Goal: Navigation & Orientation: Find specific page/section

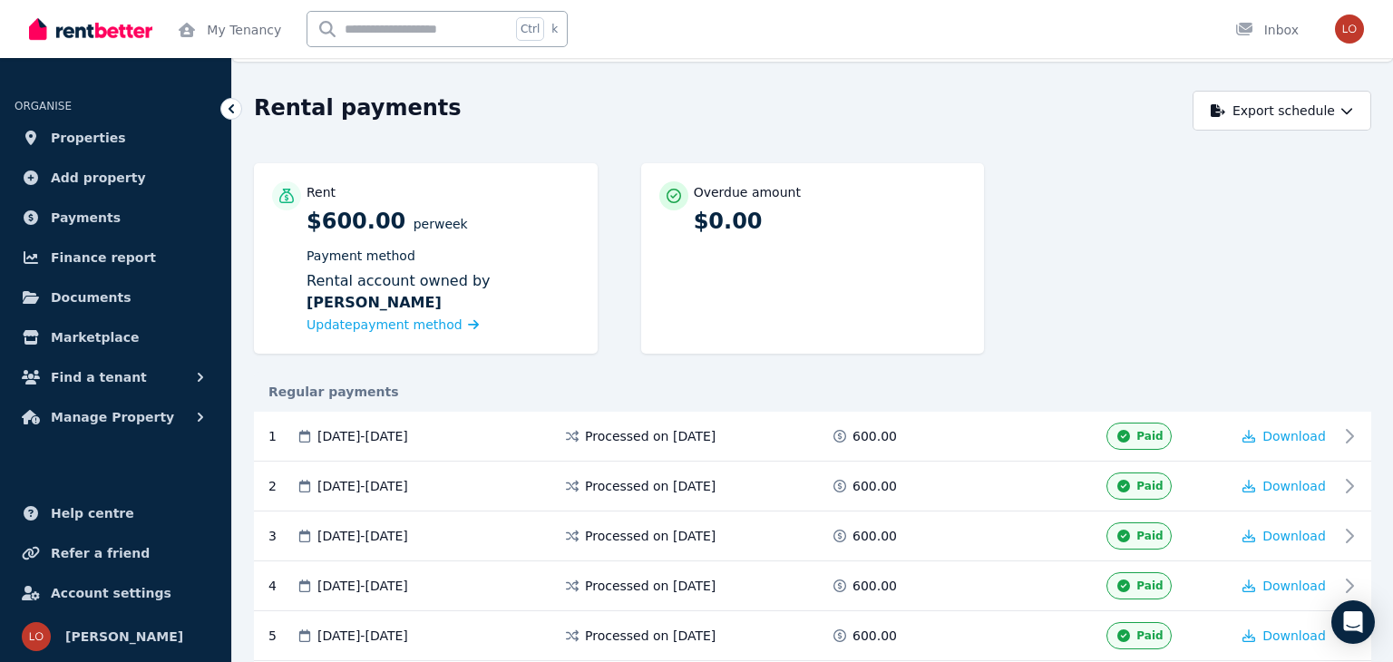
scroll to position [47, 0]
click at [1304, 443] on button "Download" at bounding box center [1283, 436] width 83 height 18
click at [1284, 114] on button "Export schedule" at bounding box center [1282, 111] width 179 height 40
click at [1299, 163] on div "PDF" at bounding box center [1283, 158] width 154 height 18
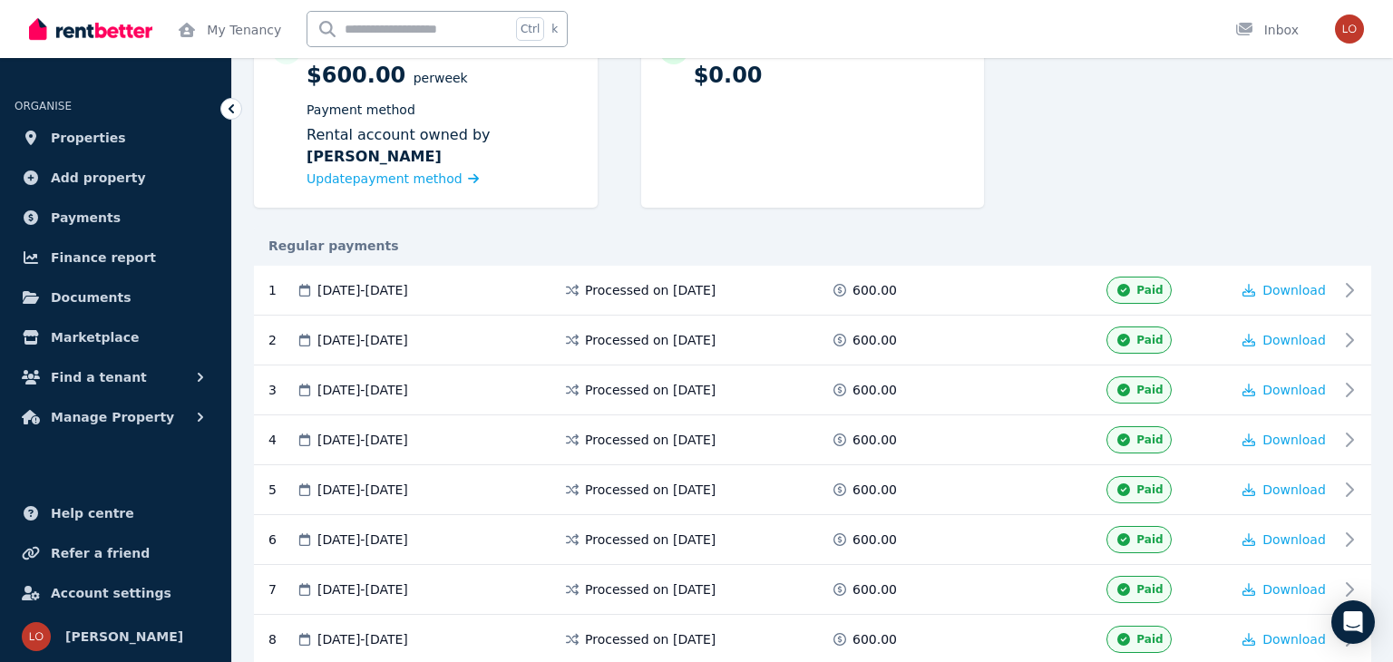
scroll to position [196, 0]
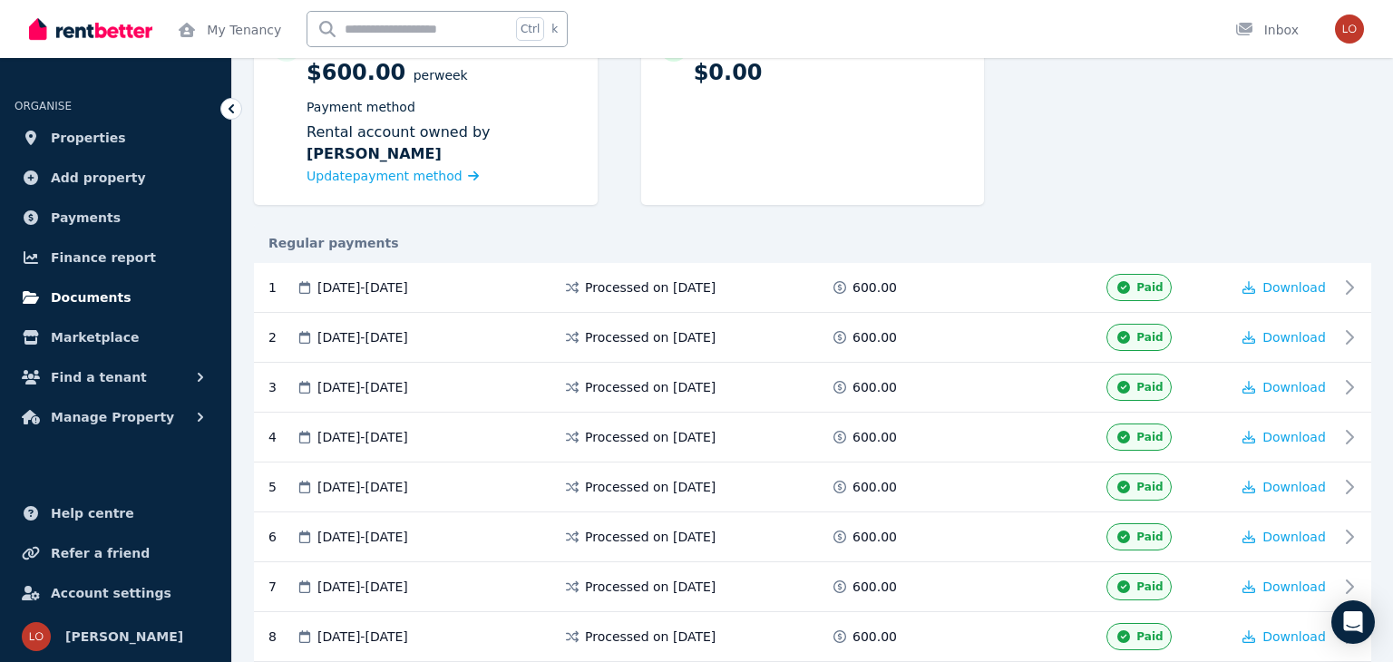
click at [108, 293] on span "Documents" at bounding box center [91, 298] width 81 height 22
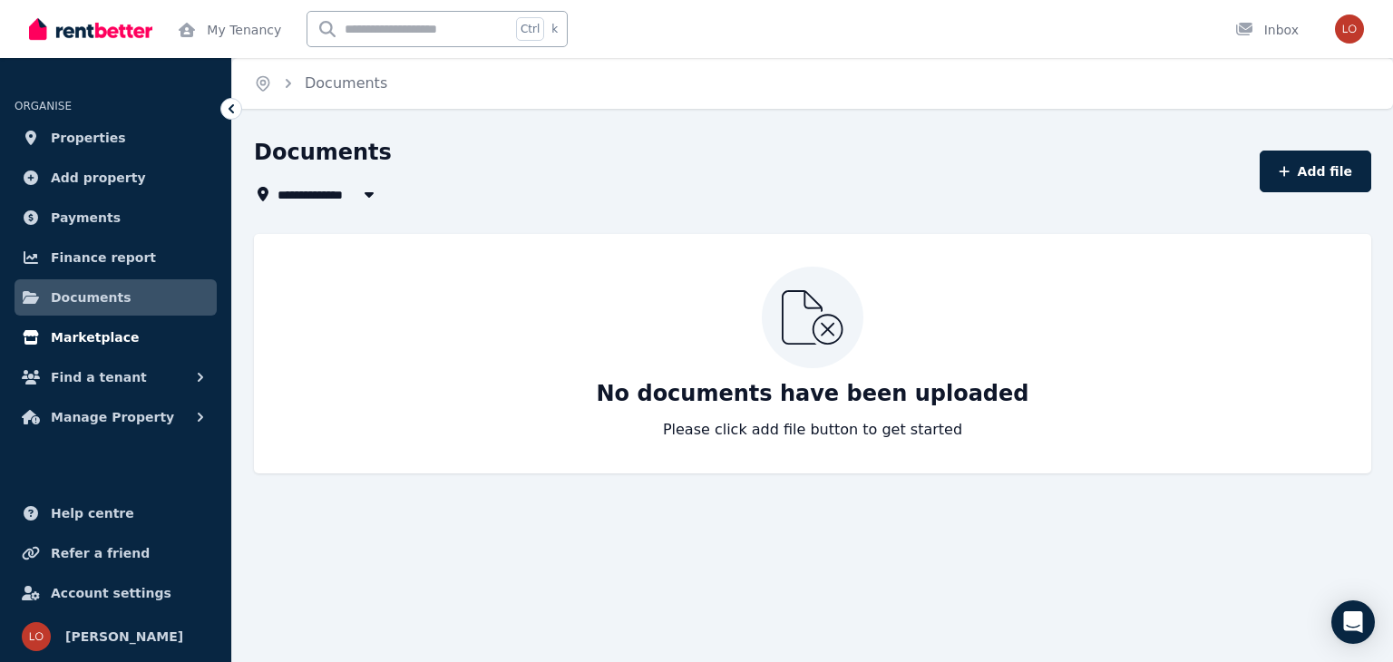
click at [116, 336] on span "Marketplace" at bounding box center [95, 337] width 88 height 22
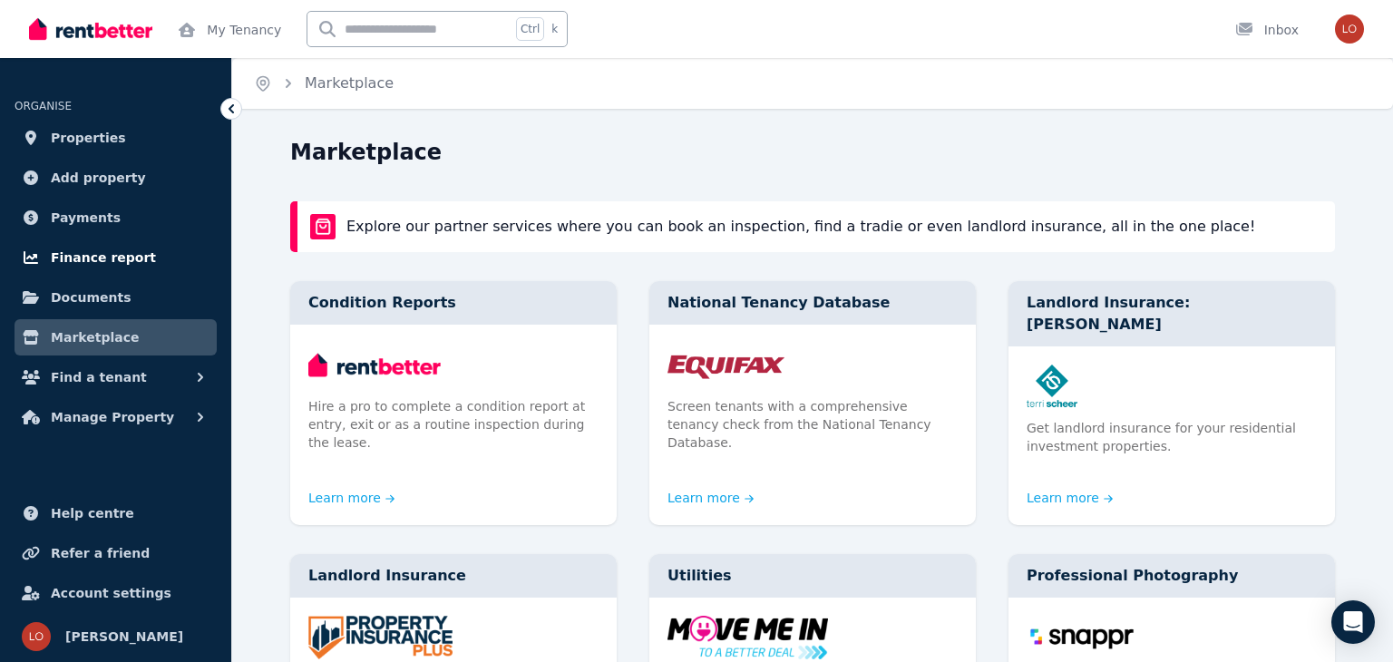
click at [132, 259] on span "Finance report" at bounding box center [103, 258] width 105 height 22
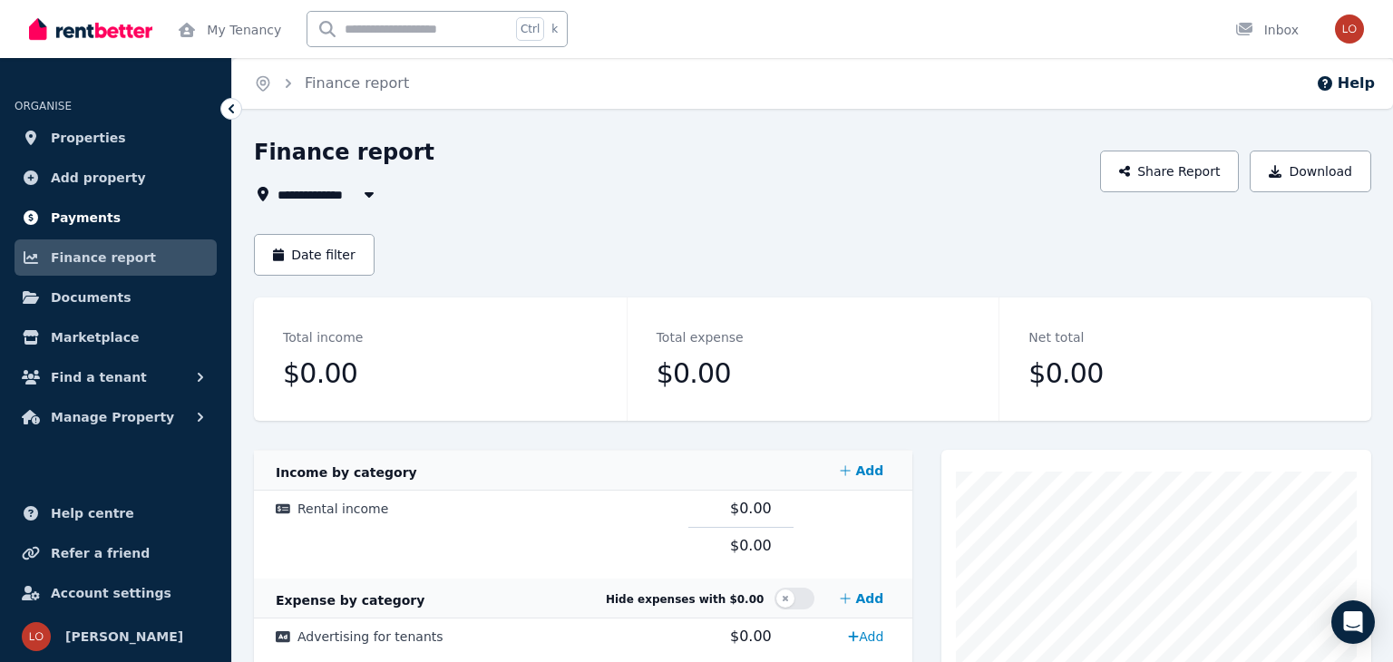
click at [94, 215] on span "Payments" at bounding box center [86, 218] width 70 height 22
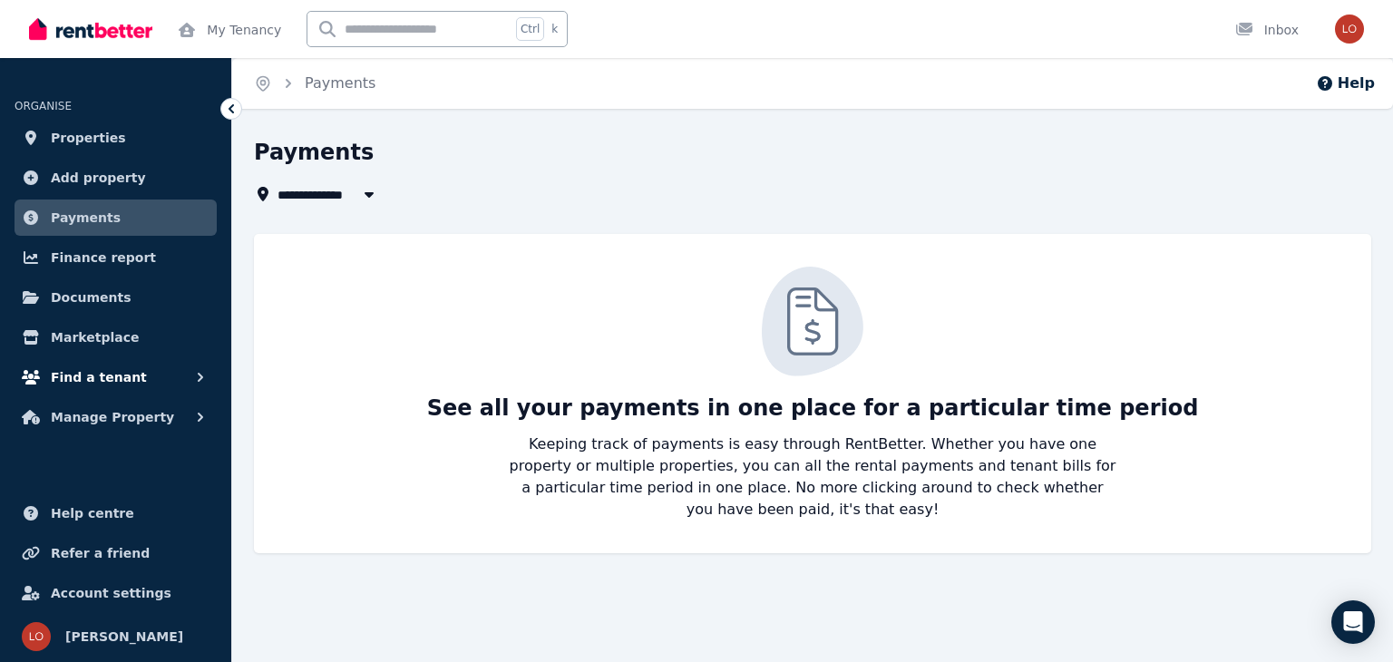
click at [127, 366] on span "Find a tenant" at bounding box center [99, 377] width 96 height 22
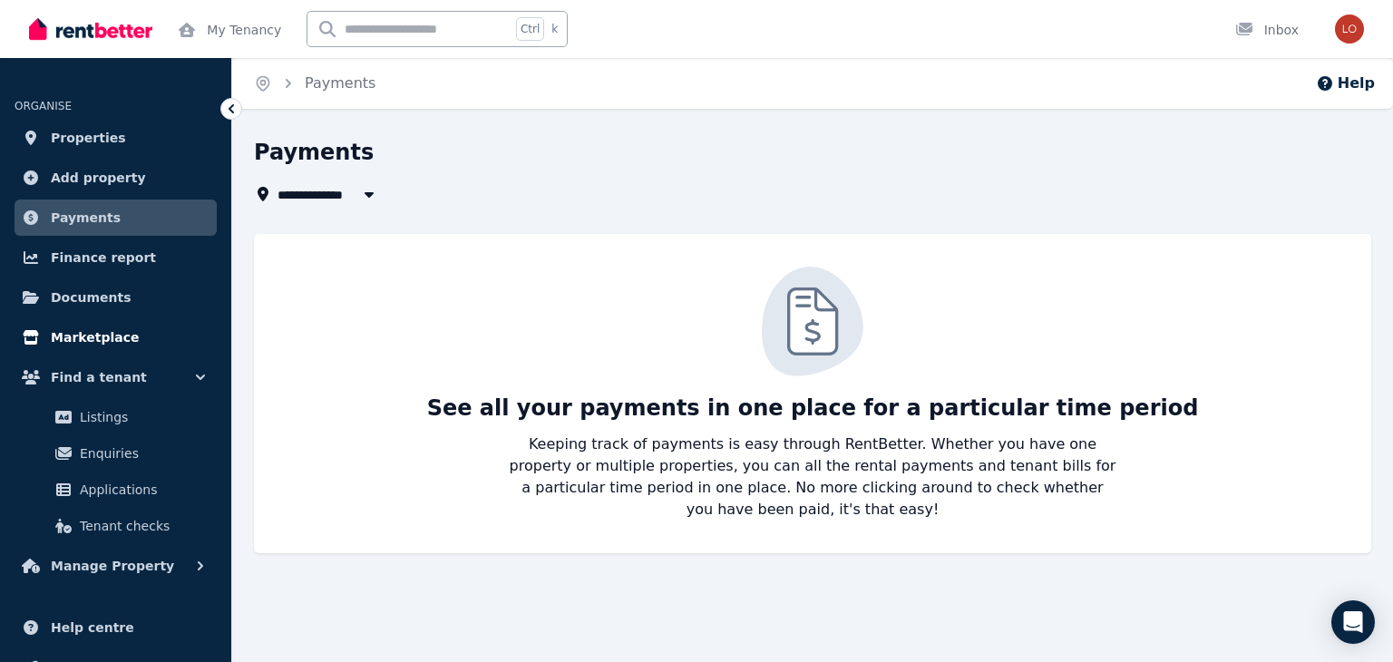
click at [132, 347] on link "Marketplace" at bounding box center [116, 337] width 202 height 36
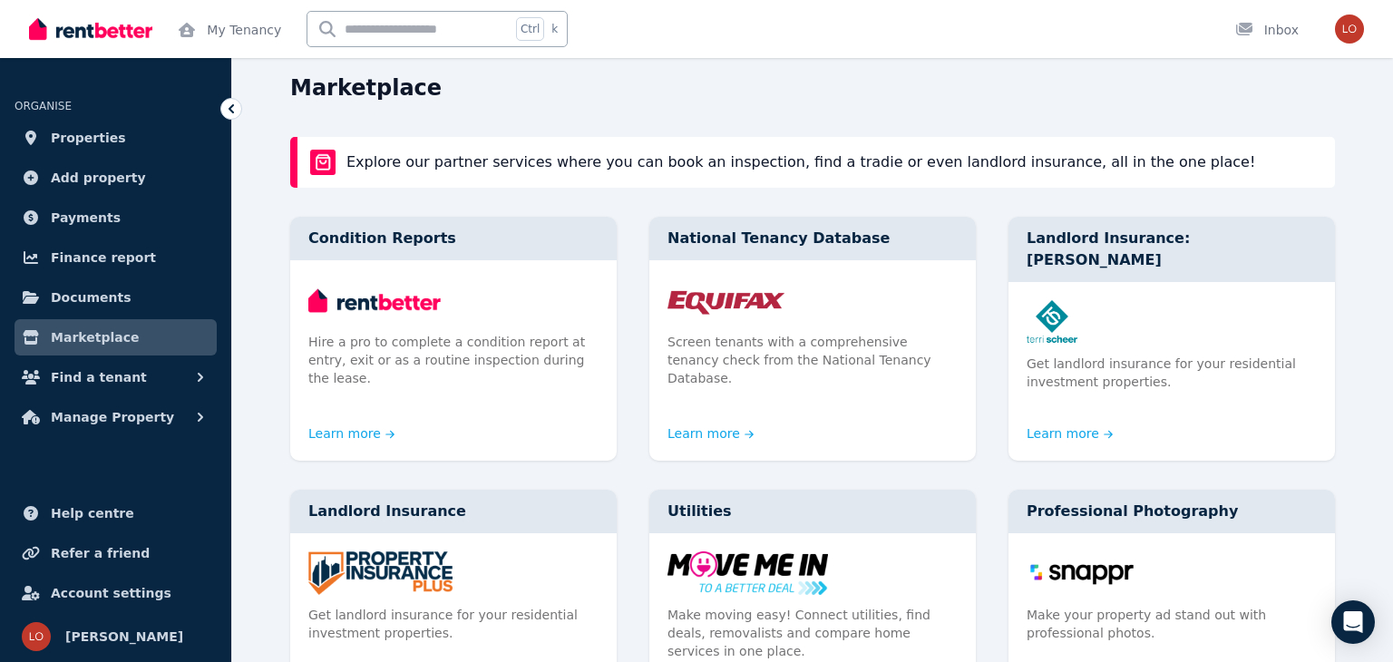
scroll to position [65, 0]
click at [95, 181] on span "Add property" at bounding box center [98, 178] width 95 height 22
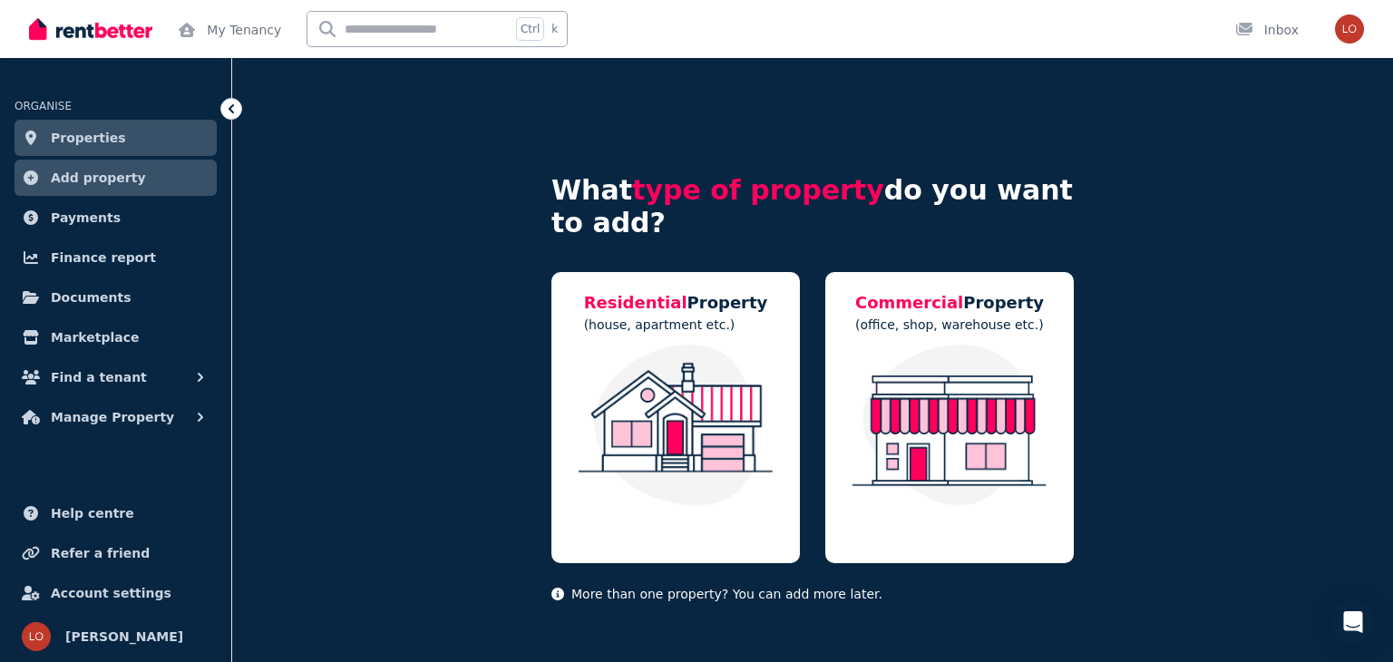
click at [116, 136] on link "Properties" at bounding box center [116, 138] width 202 height 36
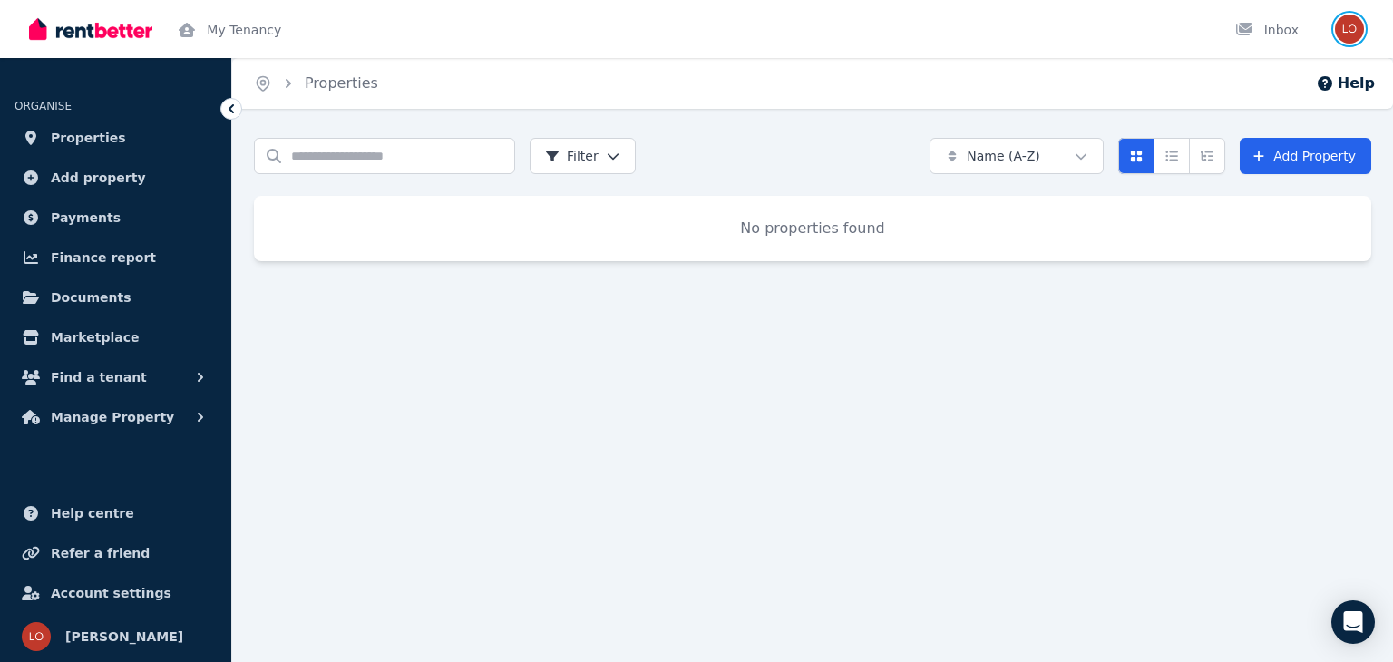
click at [1353, 35] on img "button" at bounding box center [1349, 29] width 29 height 29
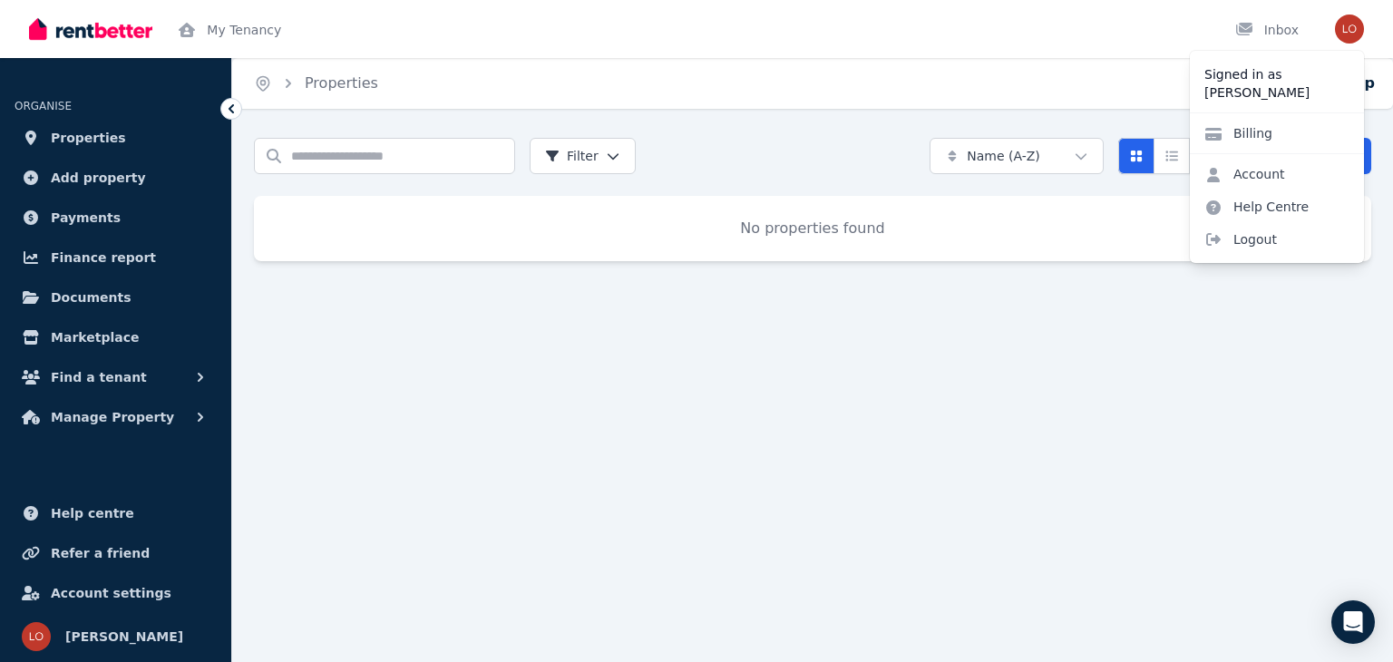
click at [1271, 85] on p "[PERSON_NAME]" at bounding box center [1276, 92] width 145 height 18
click at [1296, 79] on p "Signed in as" at bounding box center [1276, 74] width 145 height 18
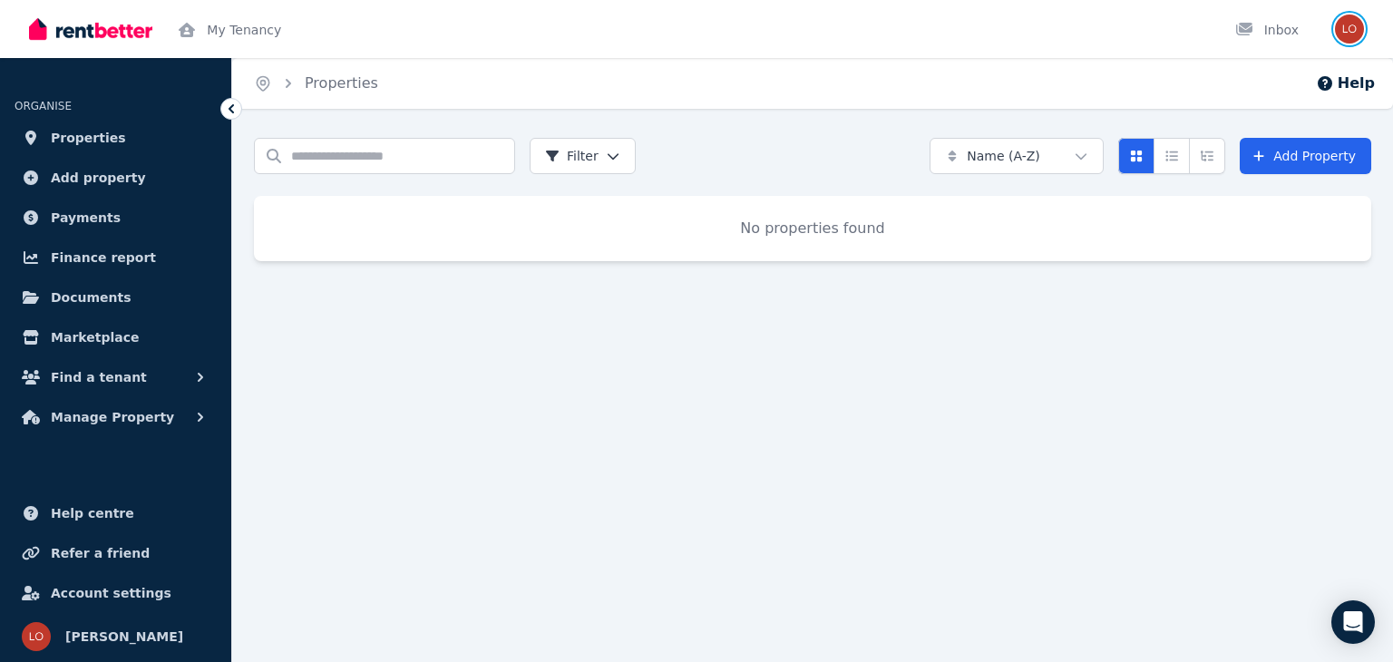
click at [1360, 35] on img "button" at bounding box center [1349, 29] width 29 height 29
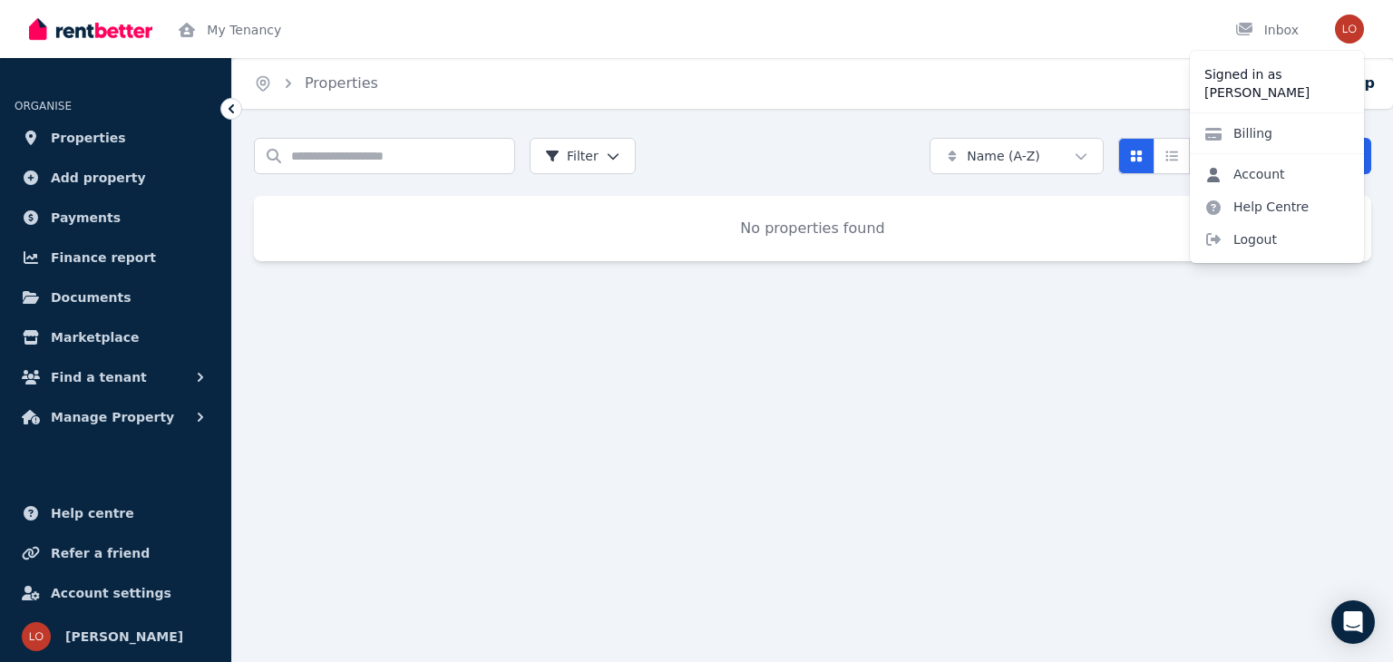
click at [1273, 184] on link "Account" at bounding box center [1245, 174] width 110 height 33
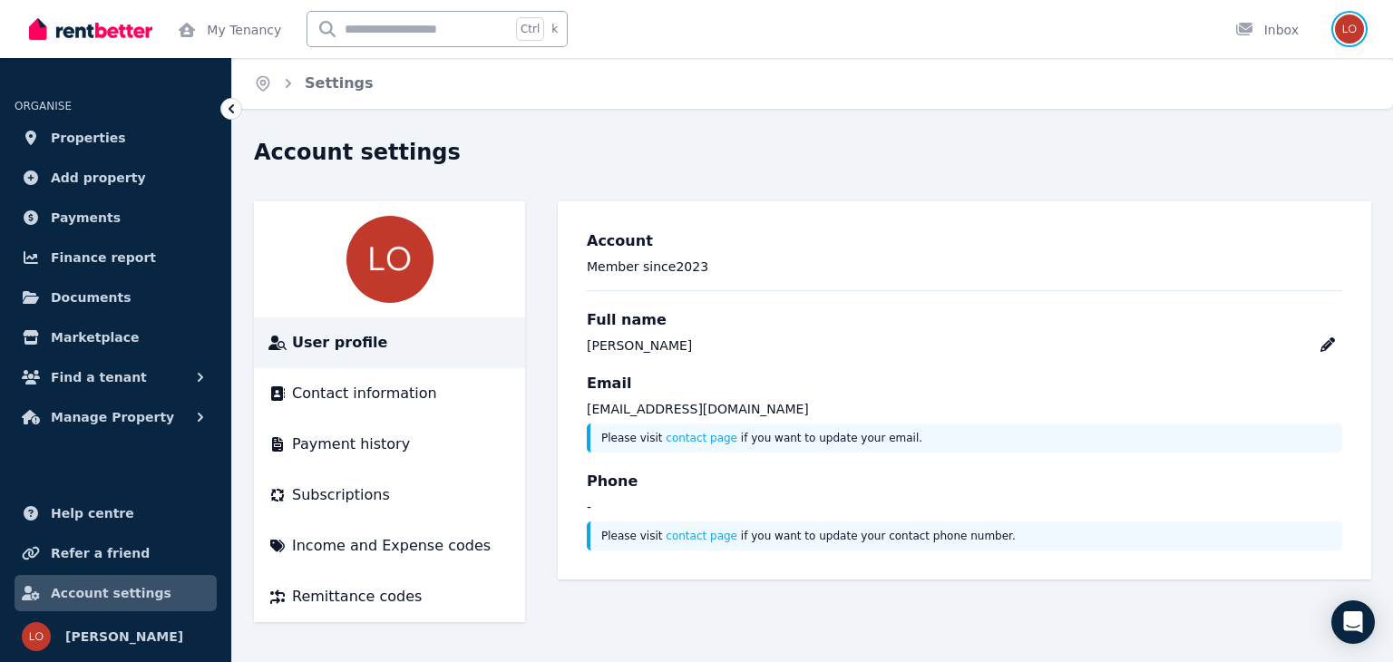
click at [1346, 24] on img "button" at bounding box center [1349, 29] width 29 height 29
click at [386, 258] on img at bounding box center [389, 259] width 87 height 87
click at [410, 272] on img at bounding box center [389, 259] width 87 height 87
click at [403, 446] on div "Payment history" at bounding box center [389, 445] width 242 height 22
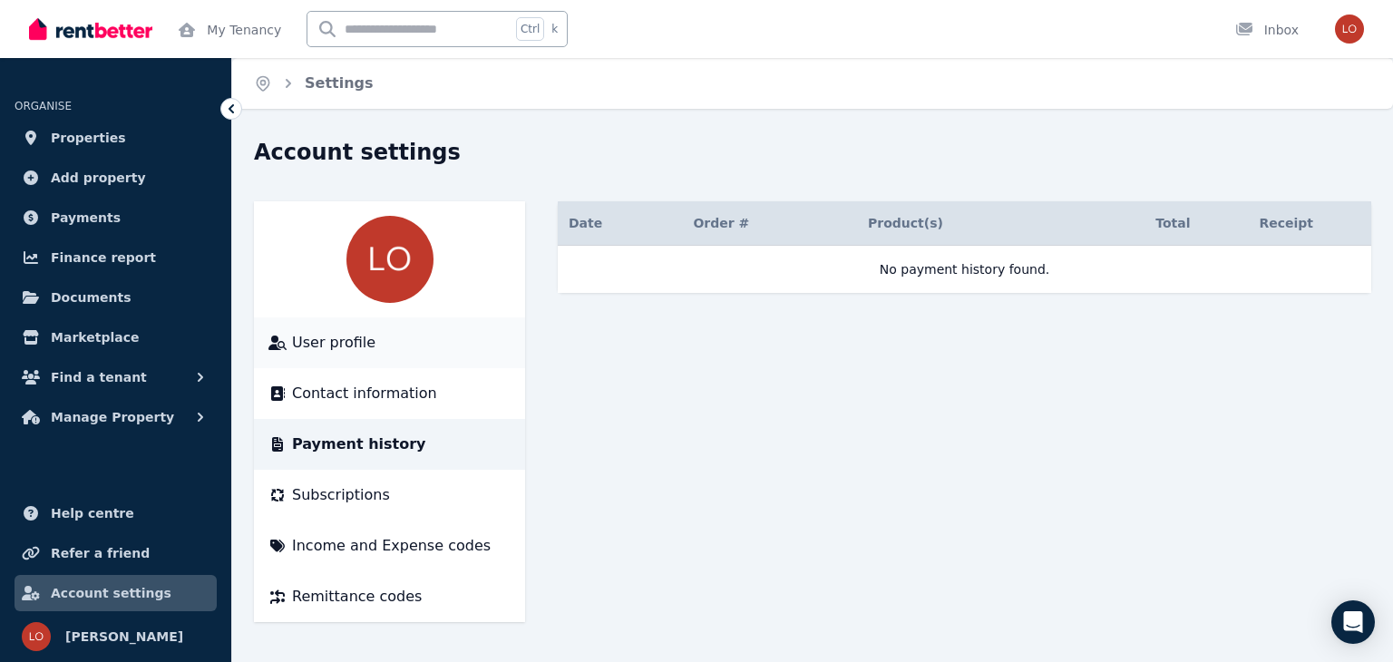
click at [379, 338] on div "User profile" at bounding box center [389, 343] width 242 height 22
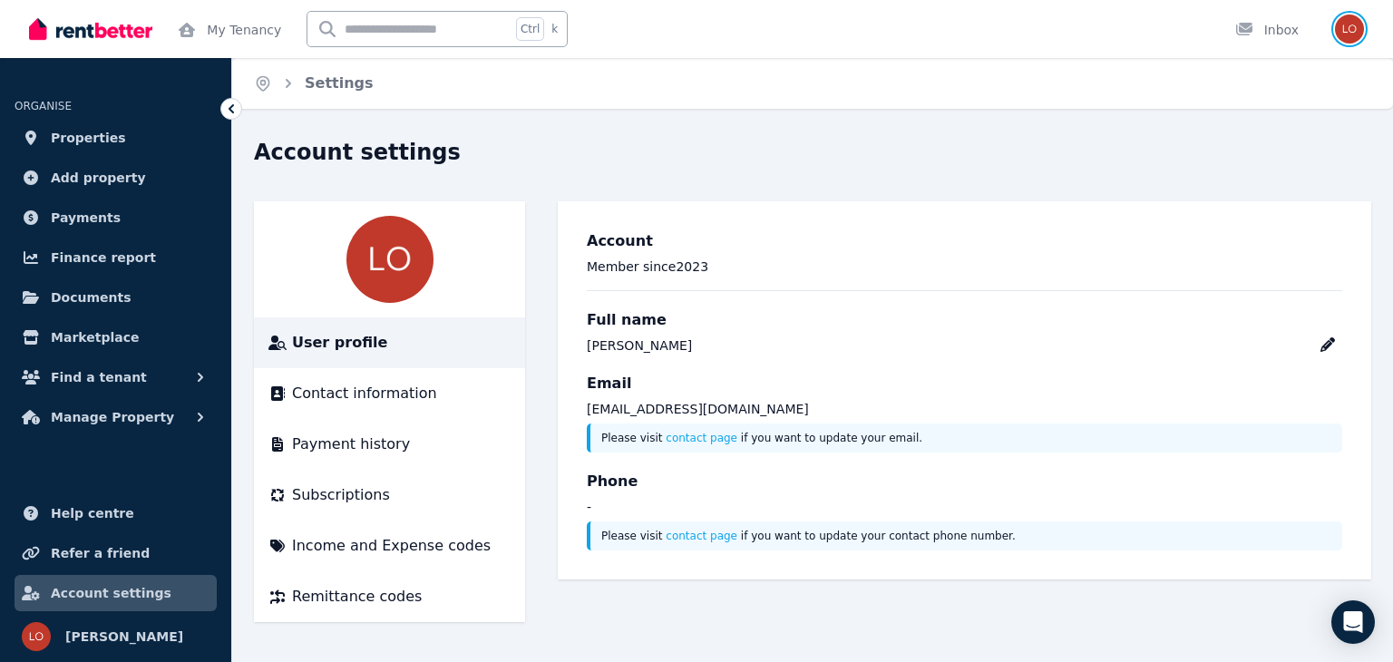
click at [1357, 36] on img "button" at bounding box center [1349, 29] width 29 height 29
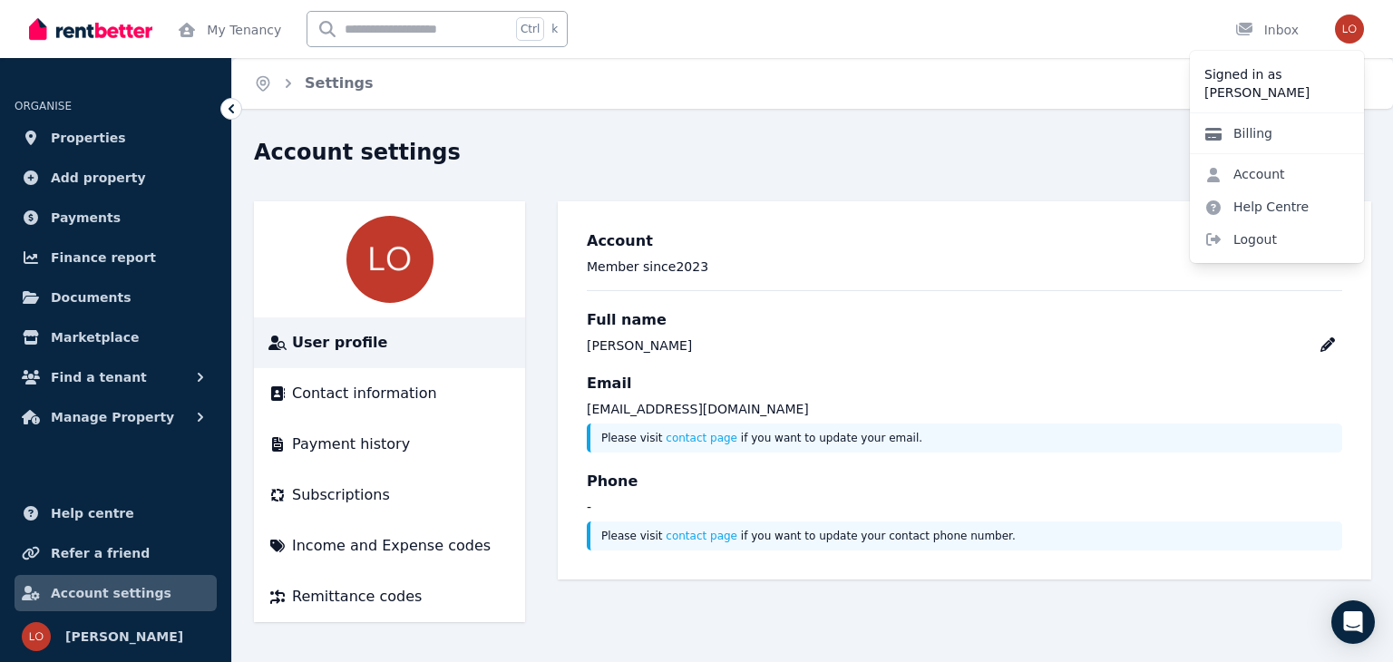
click at [1280, 136] on link "Billing" at bounding box center [1238, 133] width 97 height 33
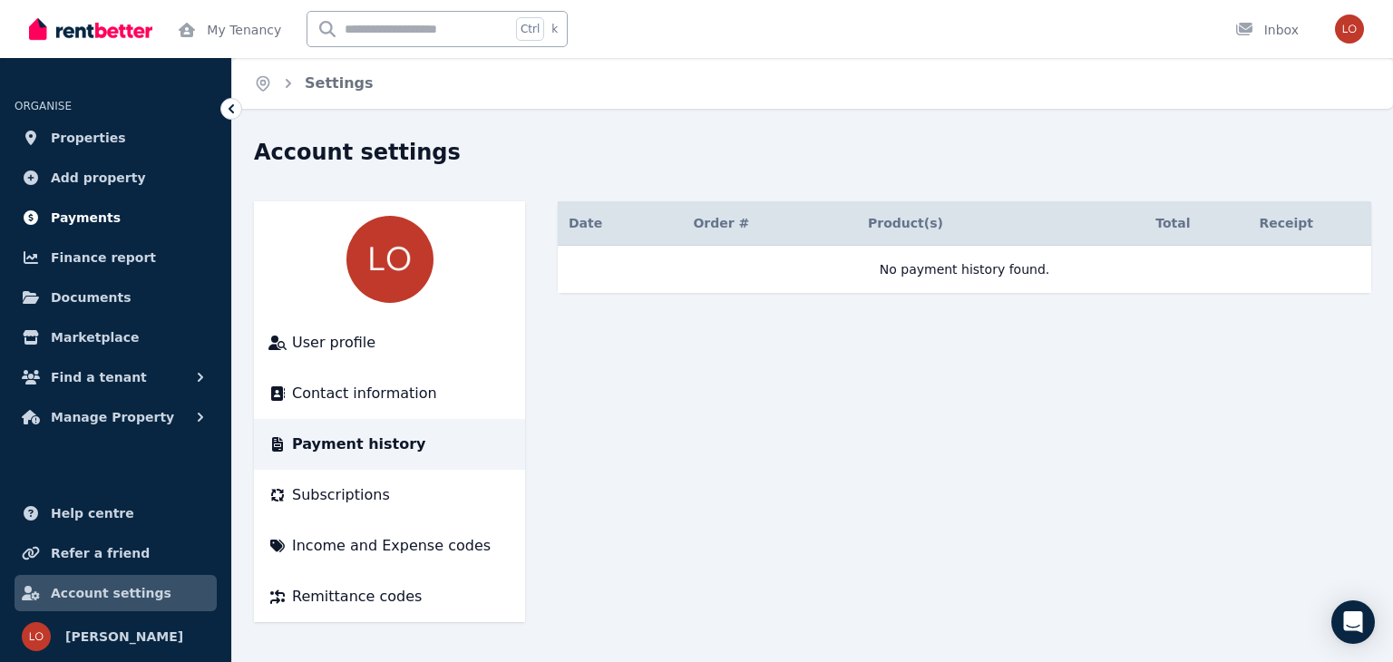
click at [150, 214] on link "Payments" at bounding box center [116, 218] width 202 height 36
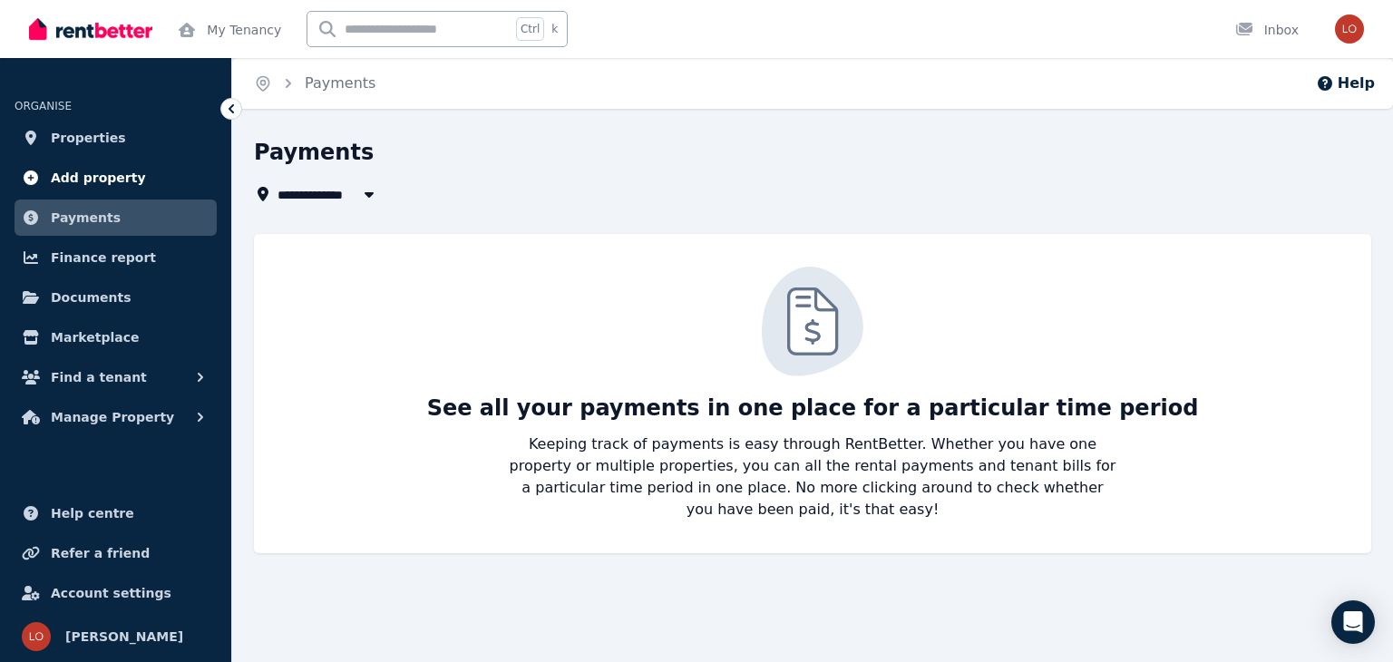
click at [123, 171] on span "Add property" at bounding box center [98, 178] width 95 height 22
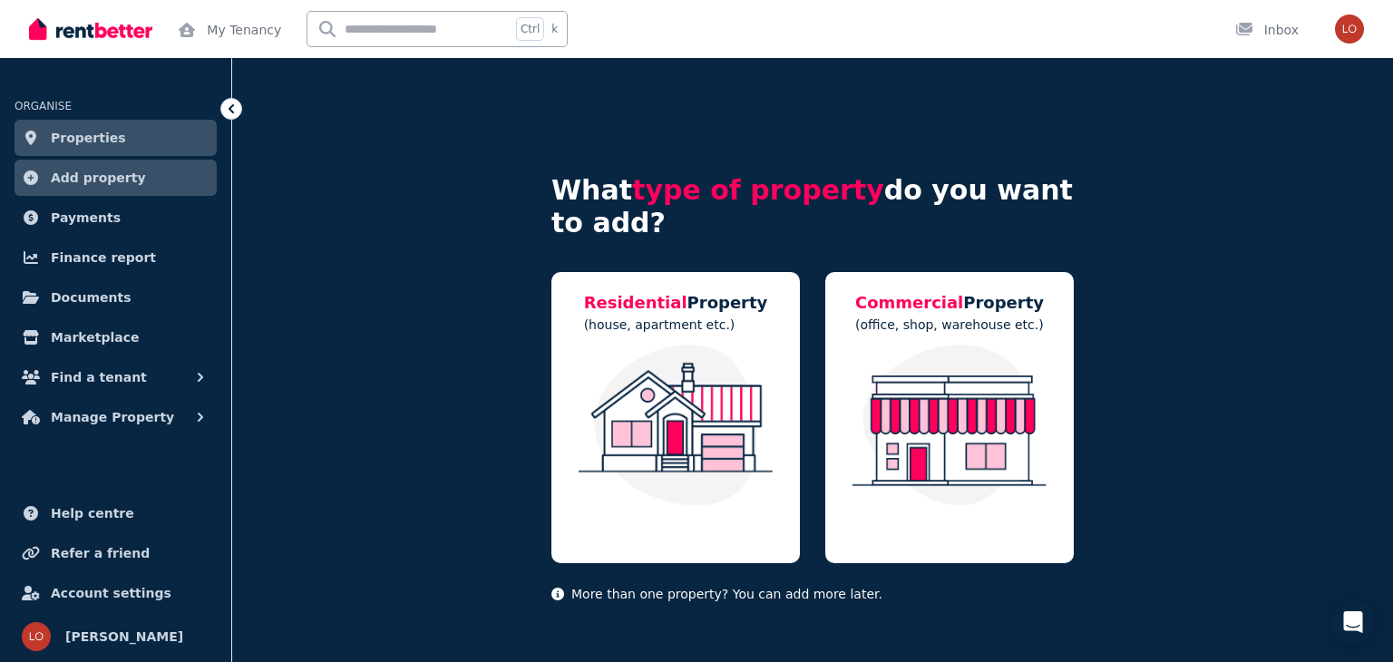
click at [138, 145] on link "Properties" at bounding box center [116, 138] width 202 height 36
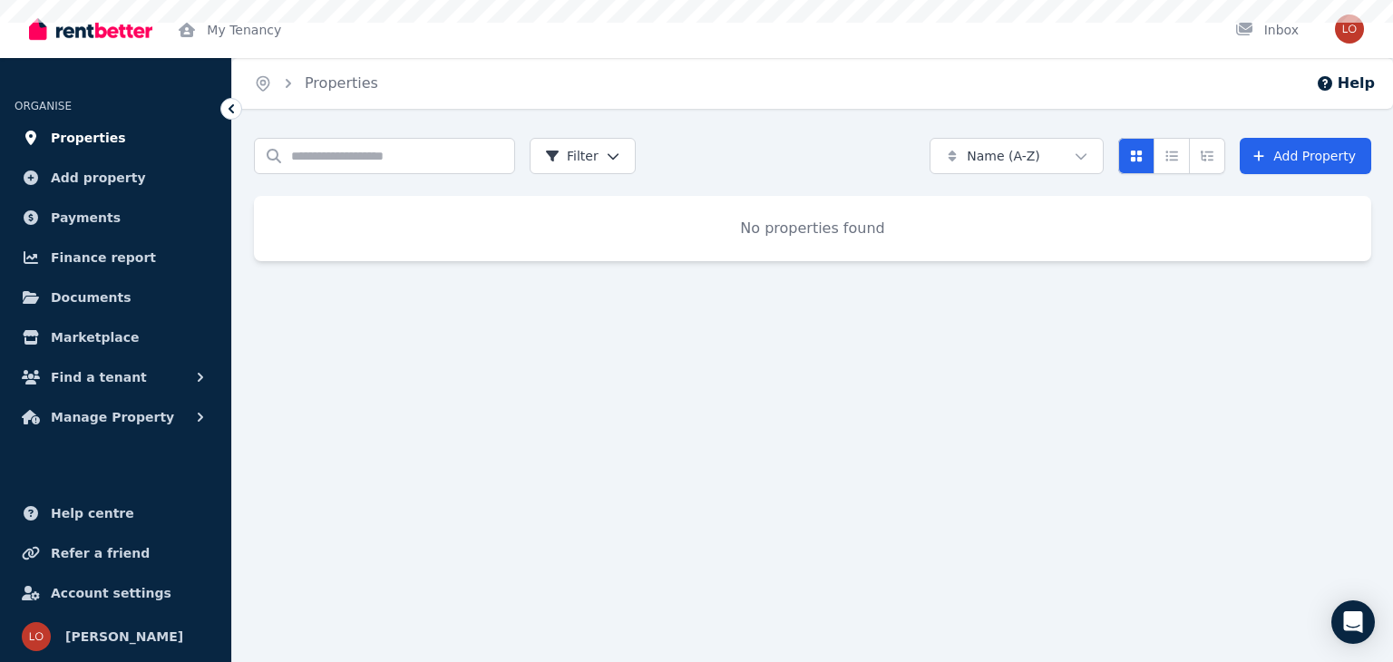
click at [146, 141] on link "Properties" at bounding box center [116, 138] width 202 height 36
click at [1354, 35] on img "button" at bounding box center [1349, 29] width 29 height 29
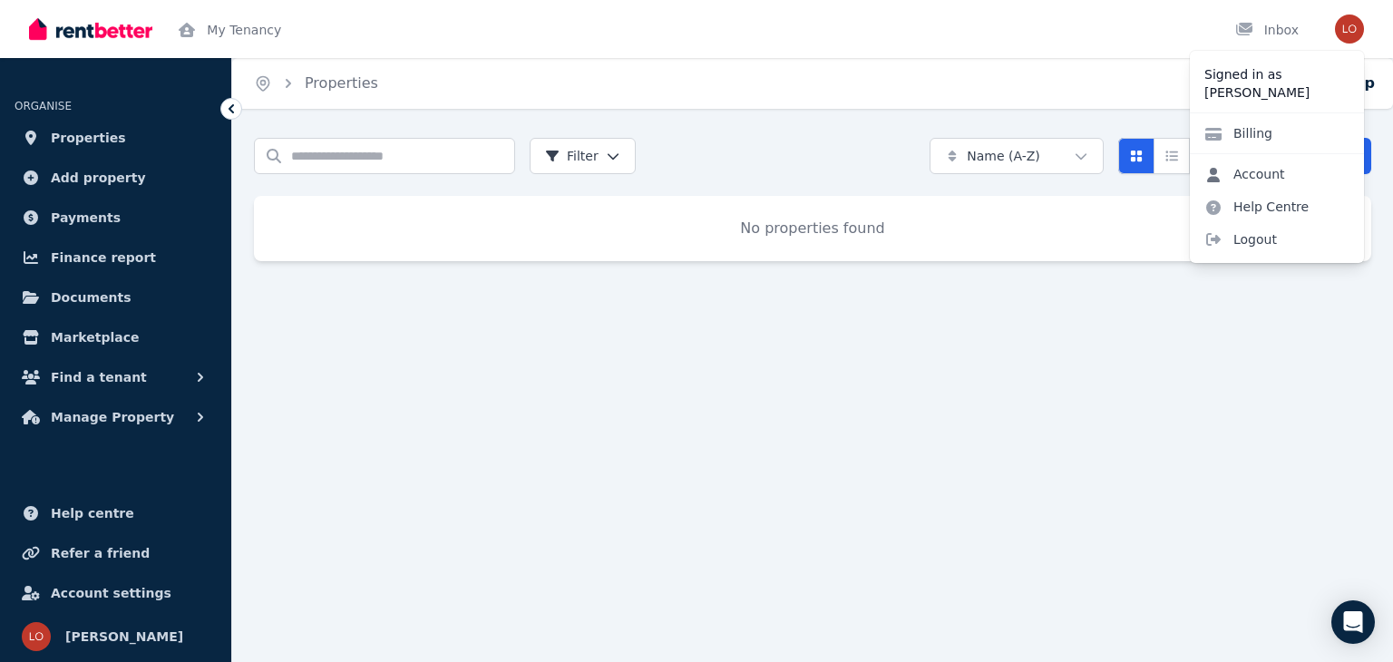
click at [1291, 180] on link "Account" at bounding box center [1245, 174] width 110 height 33
